Goal: Task Accomplishment & Management: Manage account settings

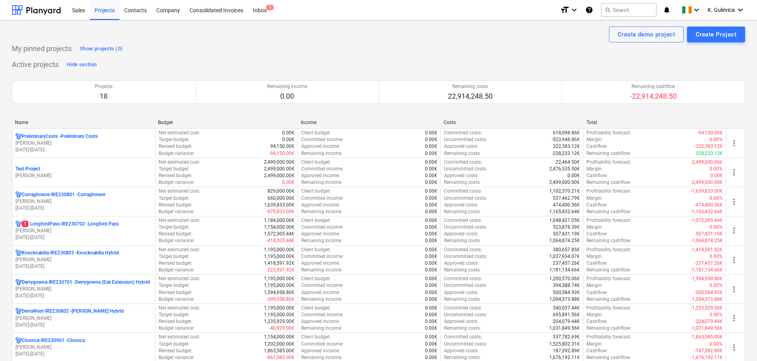
drag, startPoint x: 46, startPoint y: 141, endPoint x: 85, endPoint y: 146, distance: 39.5
click at [46, 141] on p "[PERSON_NAME]" at bounding box center [83, 143] width 137 height 7
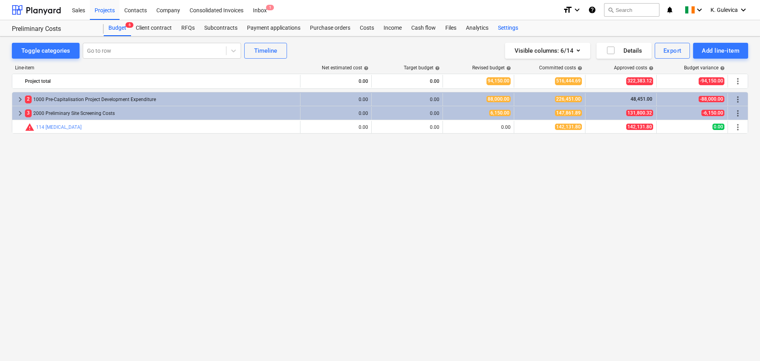
drag, startPoint x: 505, startPoint y: 25, endPoint x: 507, endPoint y: 28, distance: 4.1
click at [505, 25] on div "Settings" at bounding box center [508, 28] width 30 height 16
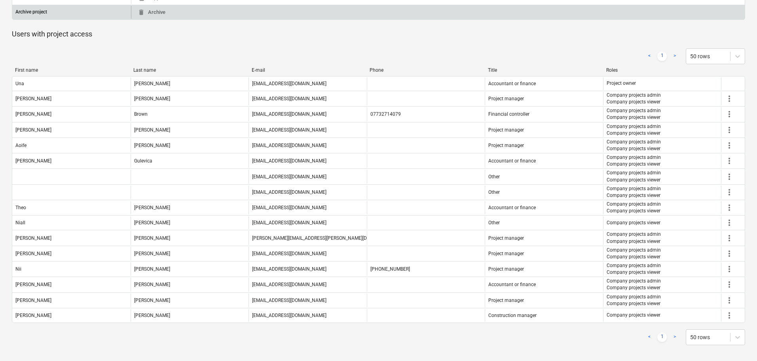
scroll to position [239, 0]
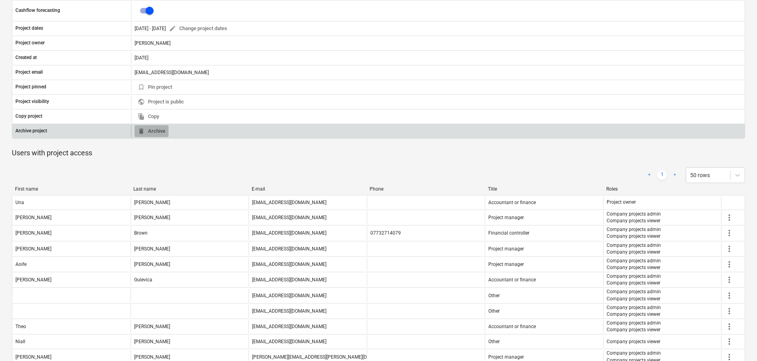
click at [154, 129] on span "delete Archive" at bounding box center [152, 131] width 28 height 9
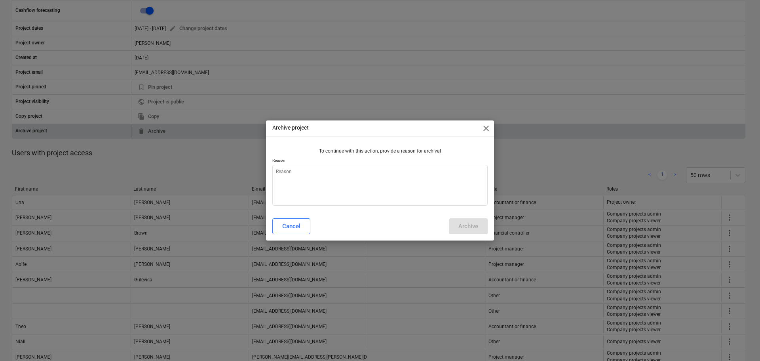
type textarea "x"
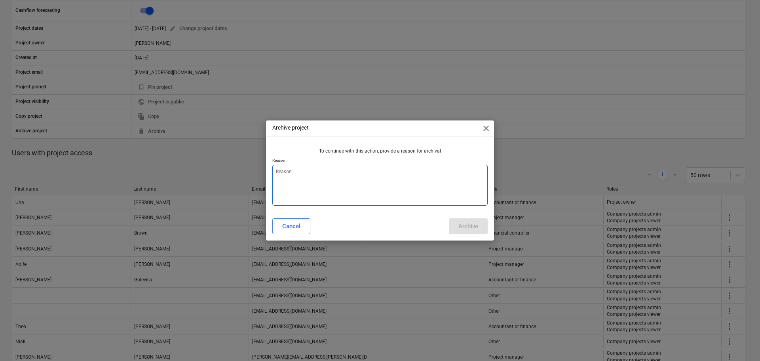
click at [329, 188] on textarea at bounding box center [379, 185] width 215 height 41
type textarea "B"
type textarea "x"
type textarea "Bu"
type textarea "x"
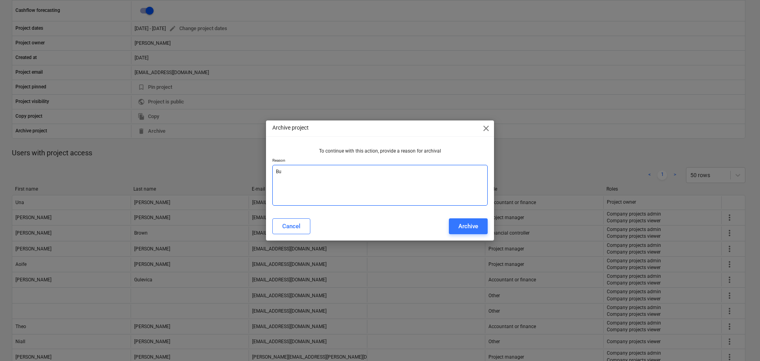
type textarea "B"
type textarea "x"
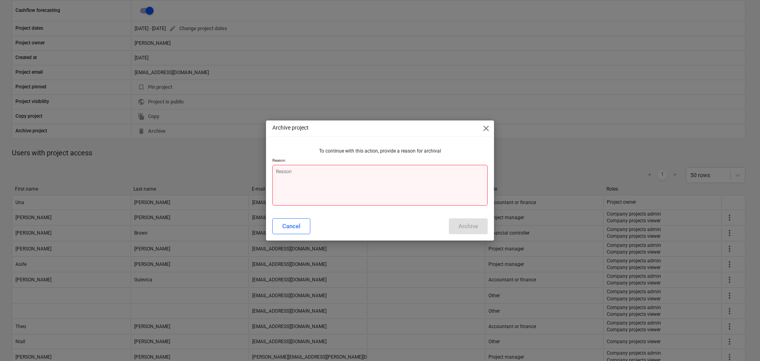
type textarea "C"
type textarea "x"
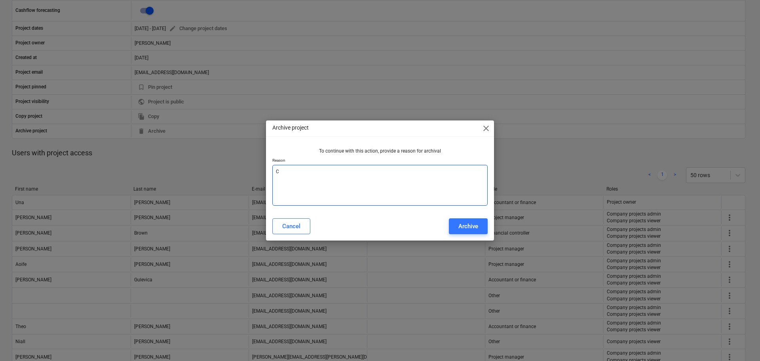
type textarea "Ca"
type textarea "x"
type textarea "Cas"
type textarea "x"
type textarea "Cash"
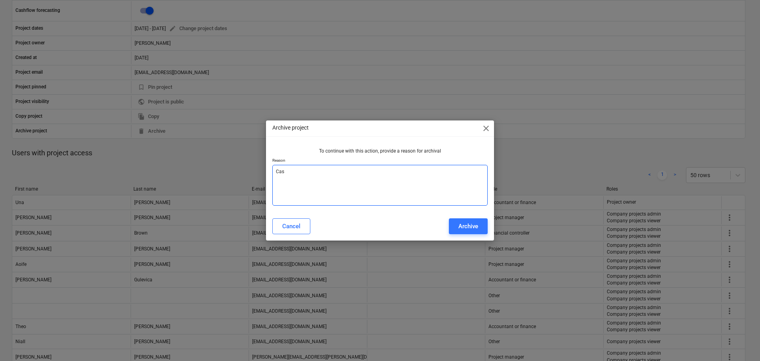
type textarea "x"
type textarea "Cash"
type textarea "x"
type textarea "Cash f"
type textarea "x"
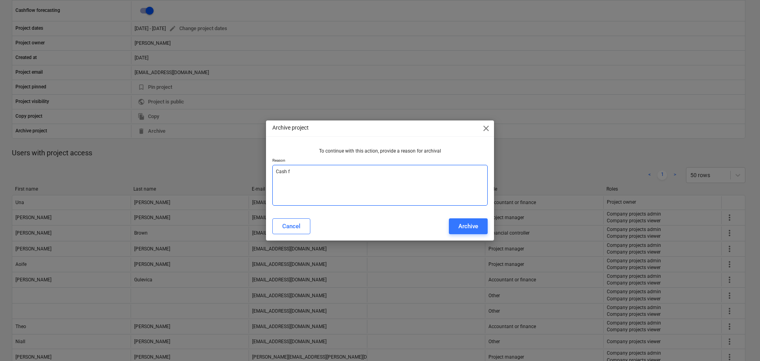
type textarea "Cash fl"
type textarea "x"
type textarea "Cash flo"
type textarea "x"
type textarea "Cash flow"
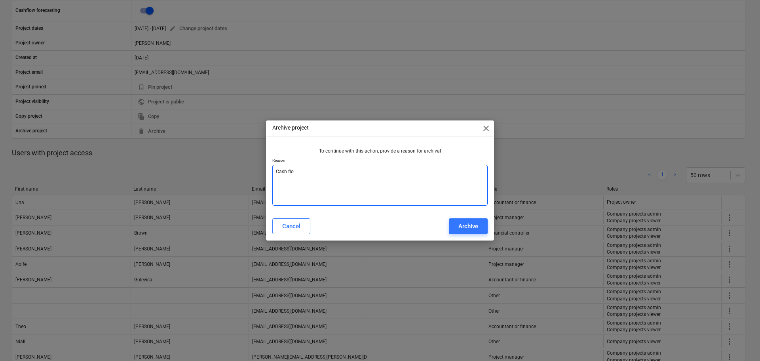
type textarea "x"
type textarea "Cash flow"
type textarea "x"
type textarea "Cash flow c"
type textarea "x"
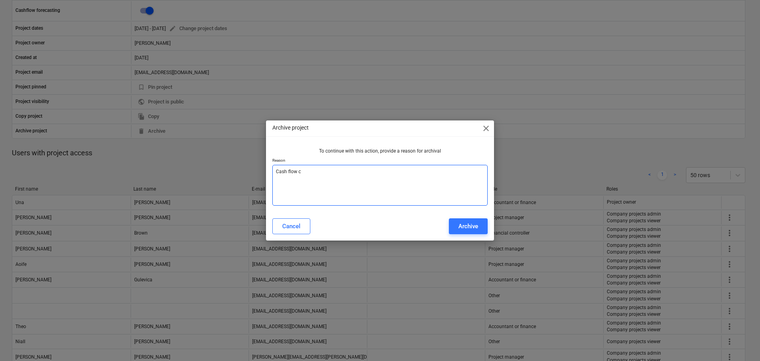
type textarea "Cash flow ch"
type textarea "x"
type textarea "Cash flow chw"
type textarea "x"
type textarea "Cash flow chwe"
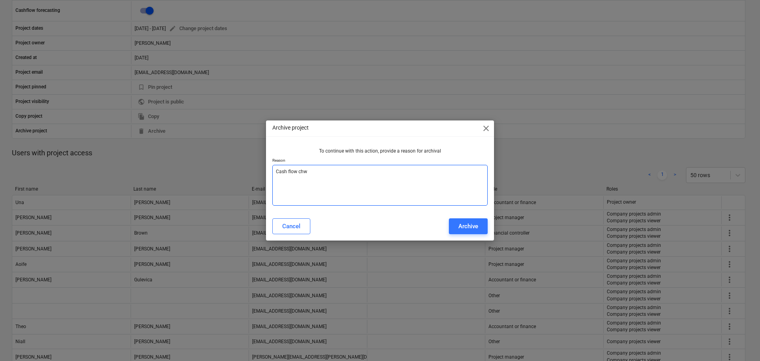
type textarea "x"
type textarea "Cash flow chwec"
type textarea "x"
type textarea "Cash flow chweck"
type textarea "x"
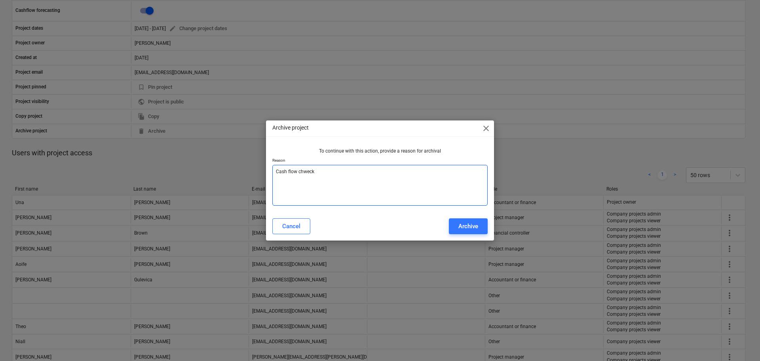
type textarea "Cash flow check"
type textarea "x"
type textarea "Cash flow check"
click at [471, 219] on button "Archive" at bounding box center [468, 226] width 39 height 16
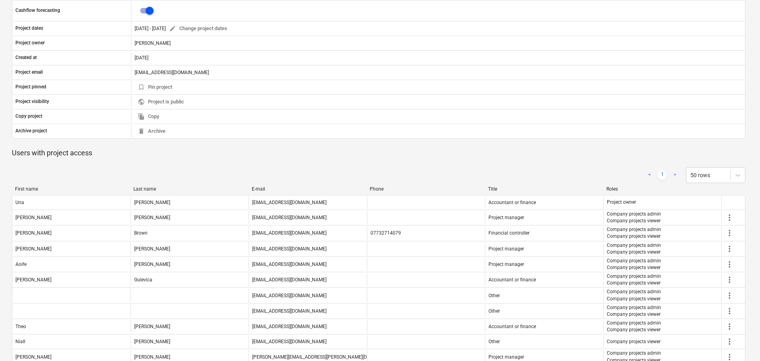
type textarea "x"
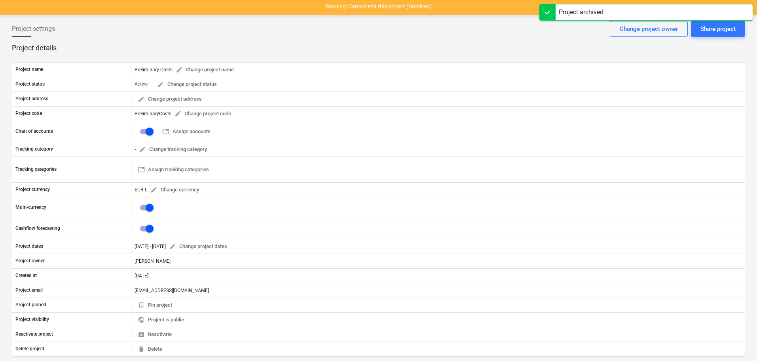
scroll to position [0, 0]
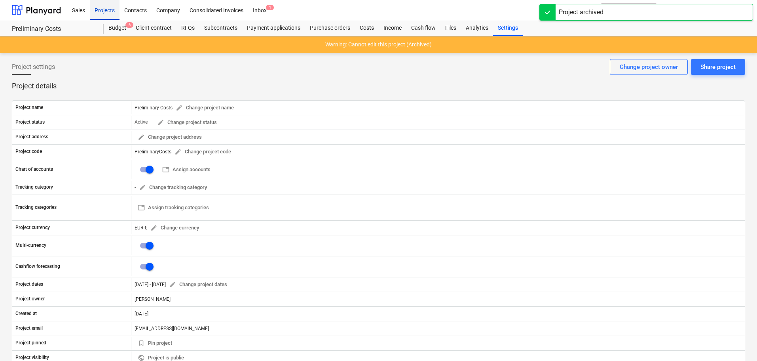
click at [101, 9] on div "Projects" at bounding box center [105, 10] width 30 height 20
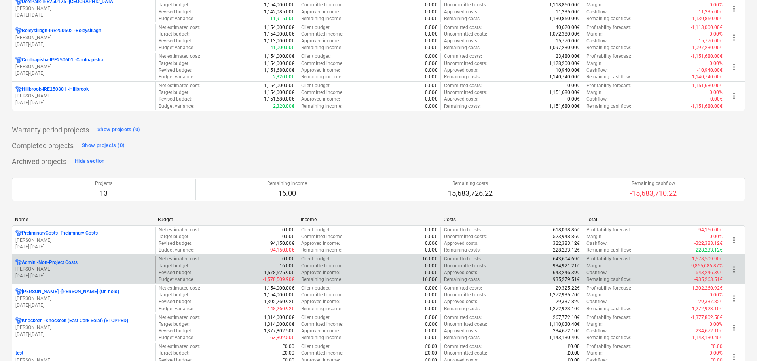
scroll to position [514, 0]
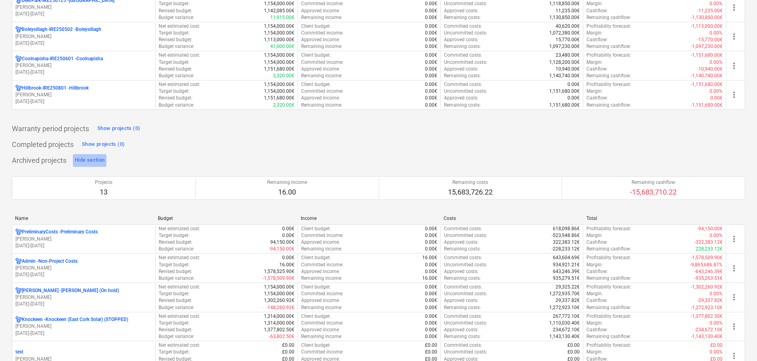
click at [90, 158] on div "Hide section" at bounding box center [90, 160] width 30 height 9
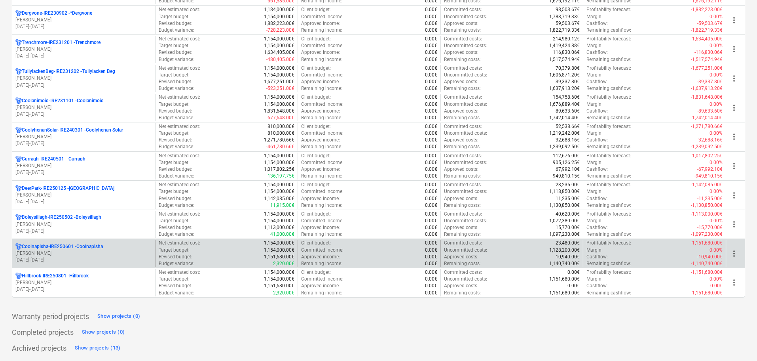
scroll to position [327, 0]
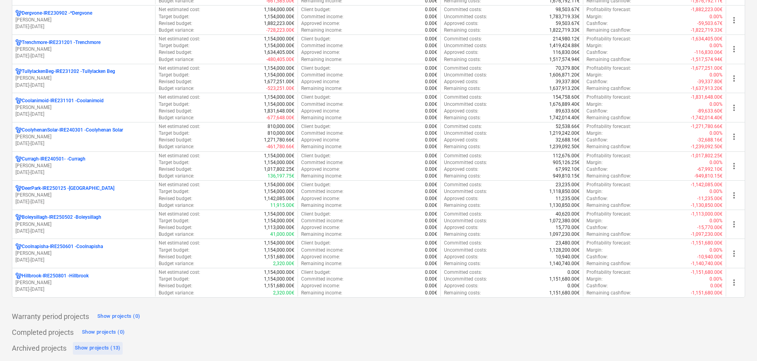
click at [101, 348] on div "Show projects (13)" at bounding box center [98, 347] width 46 height 9
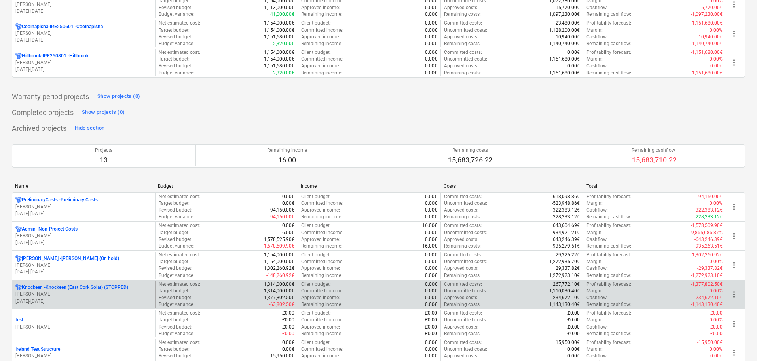
scroll to position [554, 0]
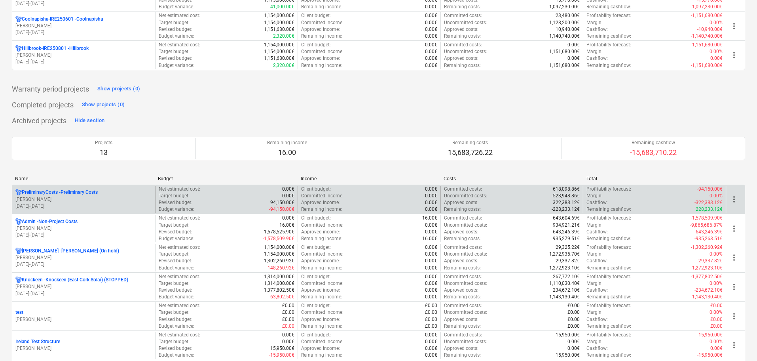
click at [47, 199] on p "[PERSON_NAME]" at bounding box center [83, 199] width 137 height 7
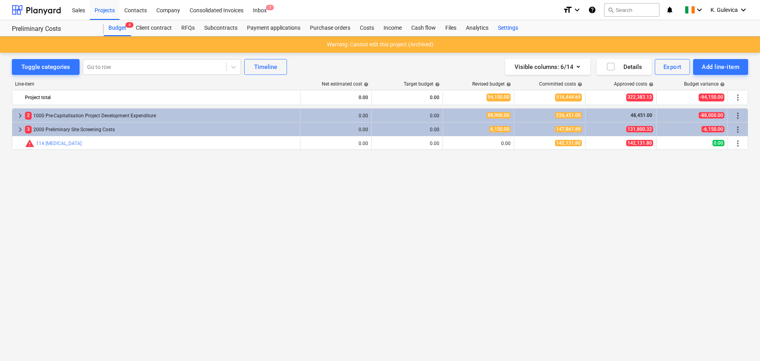
click at [506, 26] on div "Settings" at bounding box center [508, 28] width 30 height 16
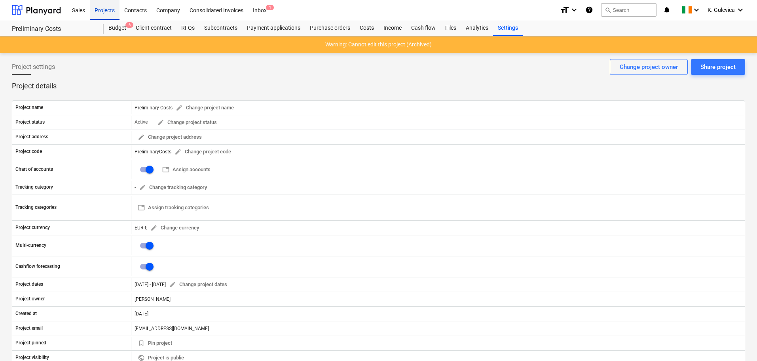
click at [109, 12] on div "Projects" at bounding box center [105, 10] width 30 height 20
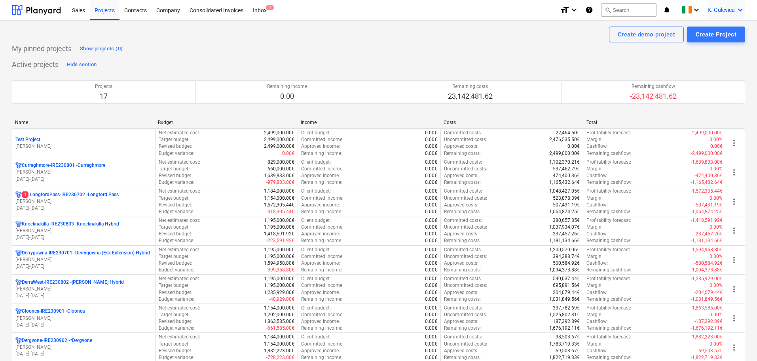
click at [724, 3] on div "K. Gulevica keyboard_arrow_down" at bounding box center [727, 10] width 38 height 20
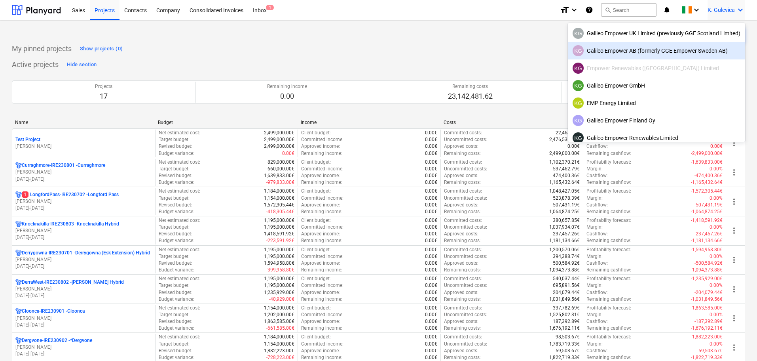
click at [628, 56] on div "KG Galileo Empower AB (formerly GGE Empower Sweden AB)" at bounding box center [656, 50] width 177 height 17
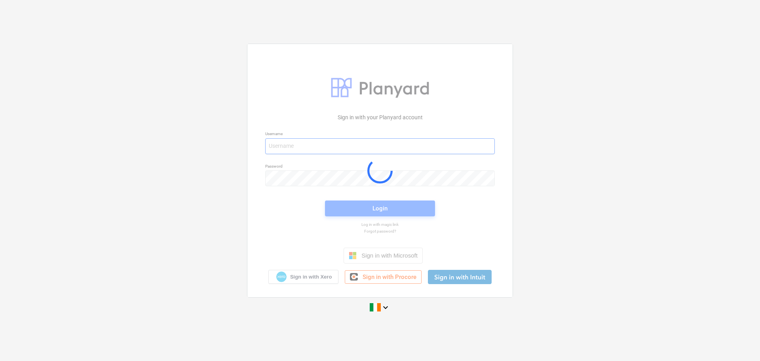
type input "[EMAIL_ADDRESS][DOMAIN_NAME]"
